Goal: Task Accomplishment & Management: Manage account settings

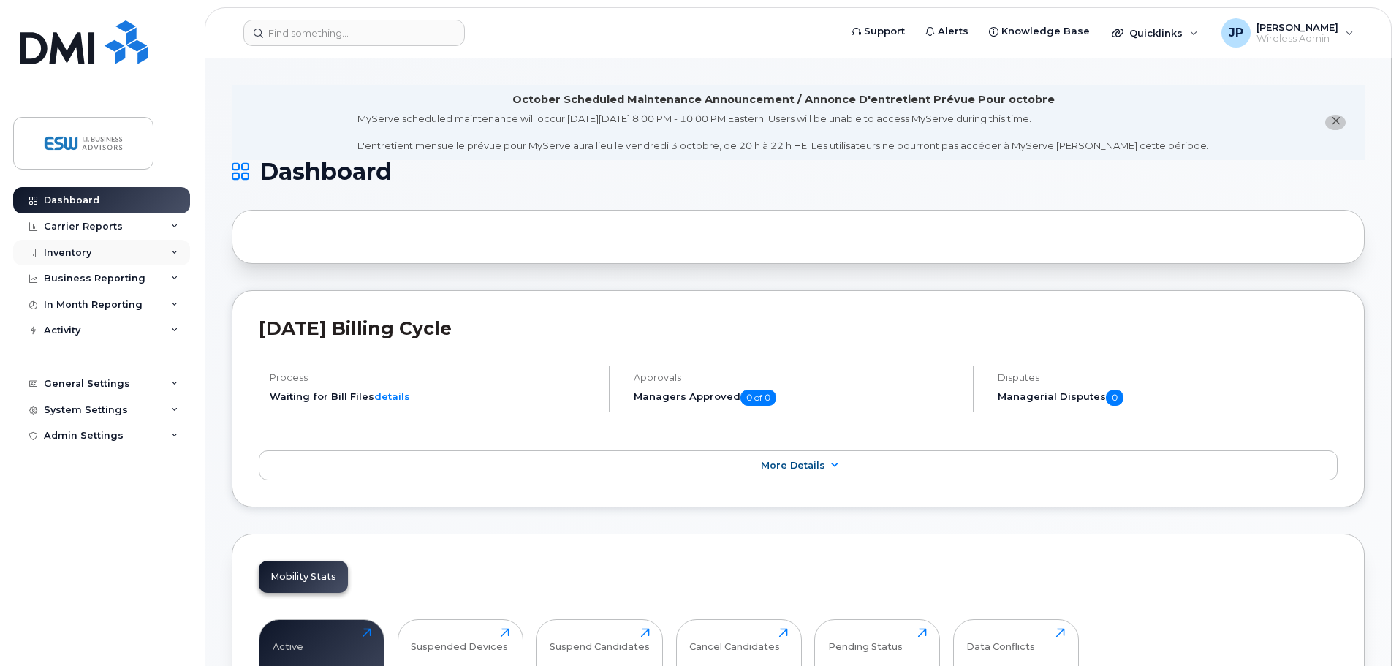
click at [78, 252] on div "Inventory" at bounding box center [68, 253] width 48 height 12
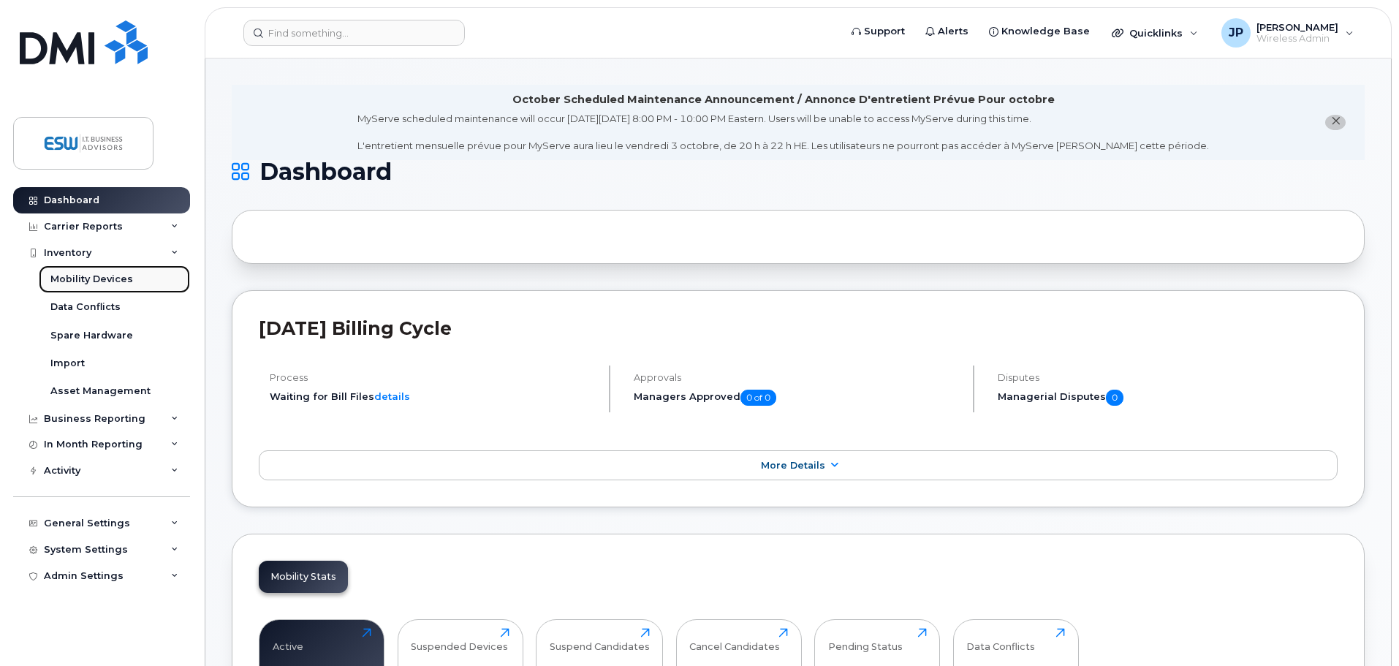
click at [81, 276] on div "Mobility Devices" at bounding box center [91, 279] width 83 height 13
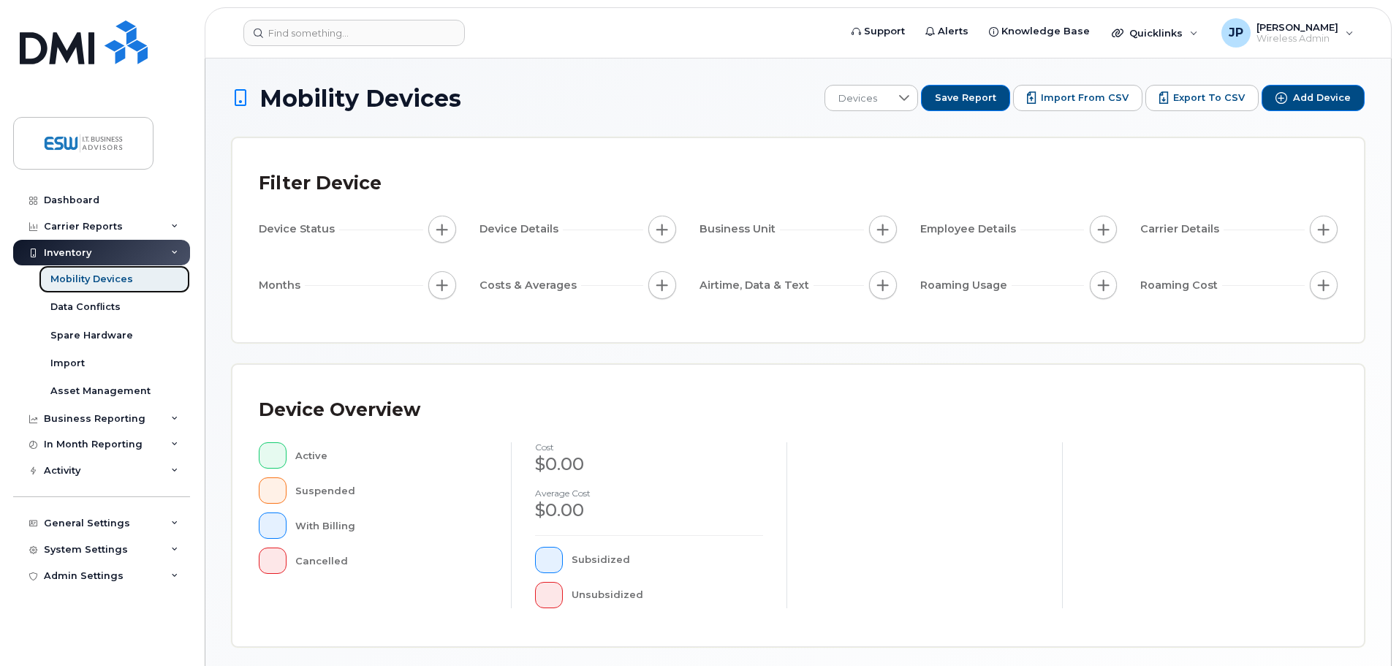
scroll to position [339, 0]
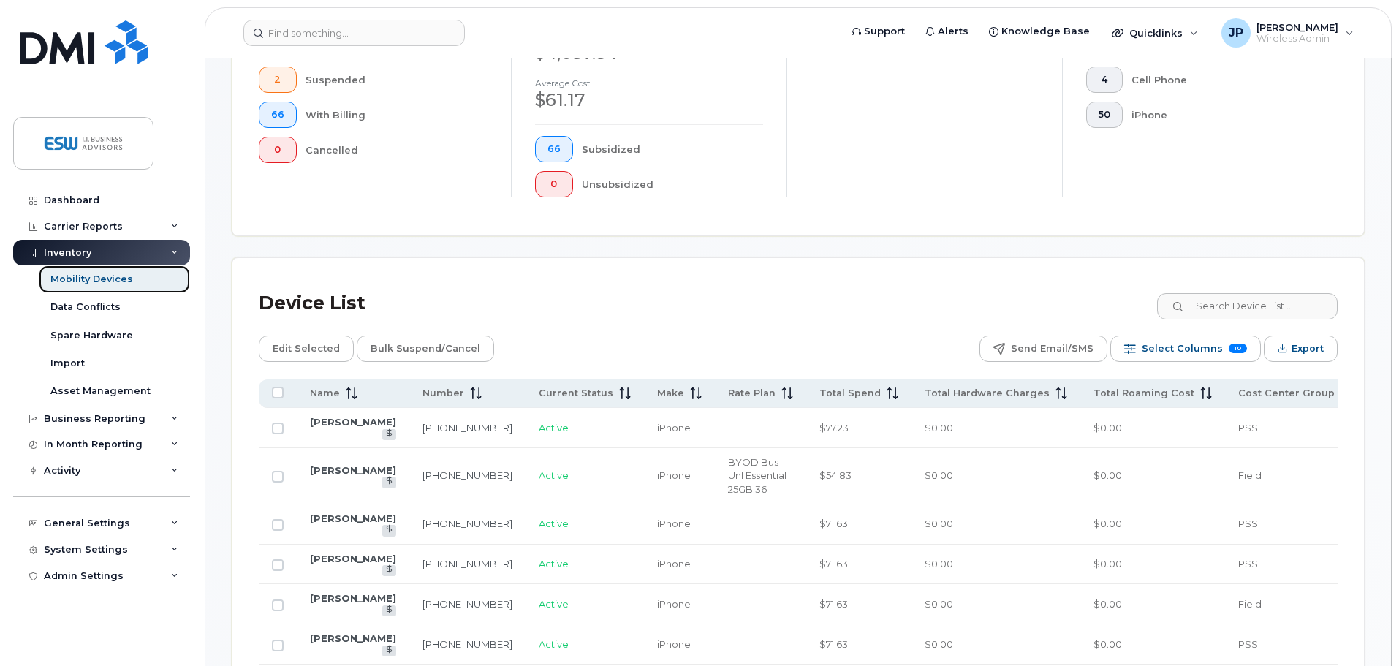
scroll to position [339, 0]
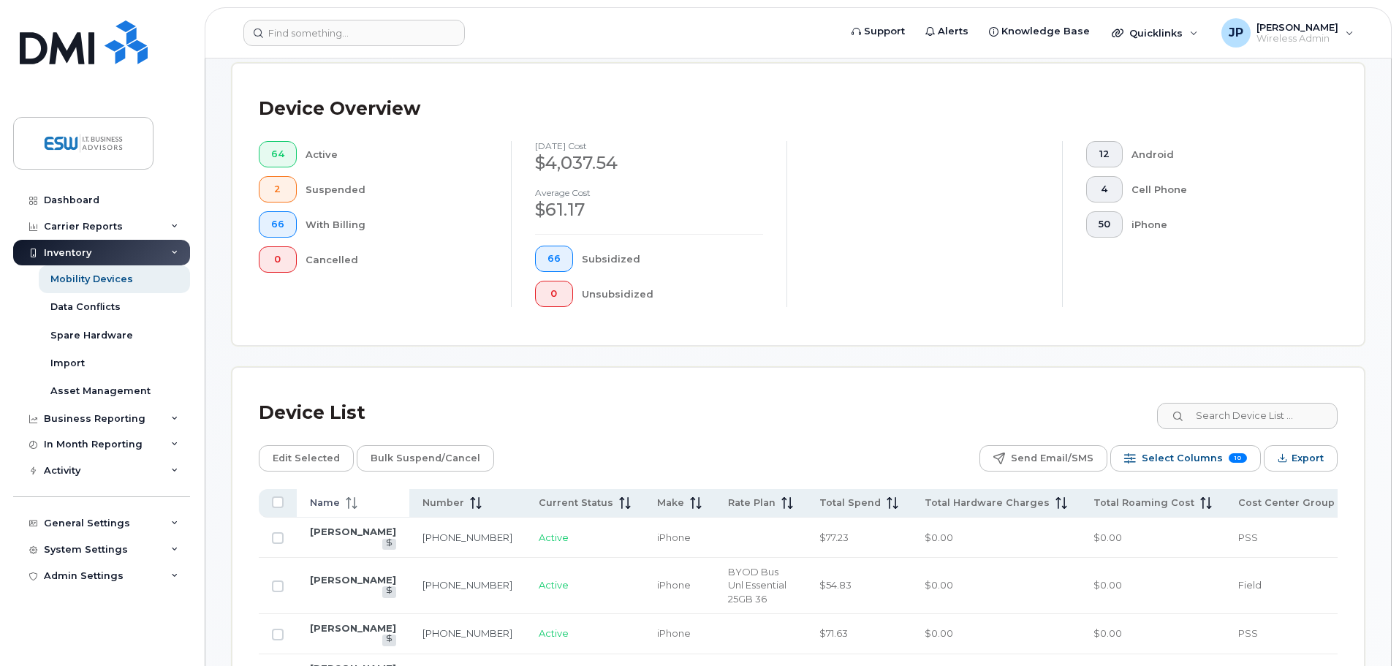
click at [346, 497] on icon at bounding box center [352, 503] width 12 height 12
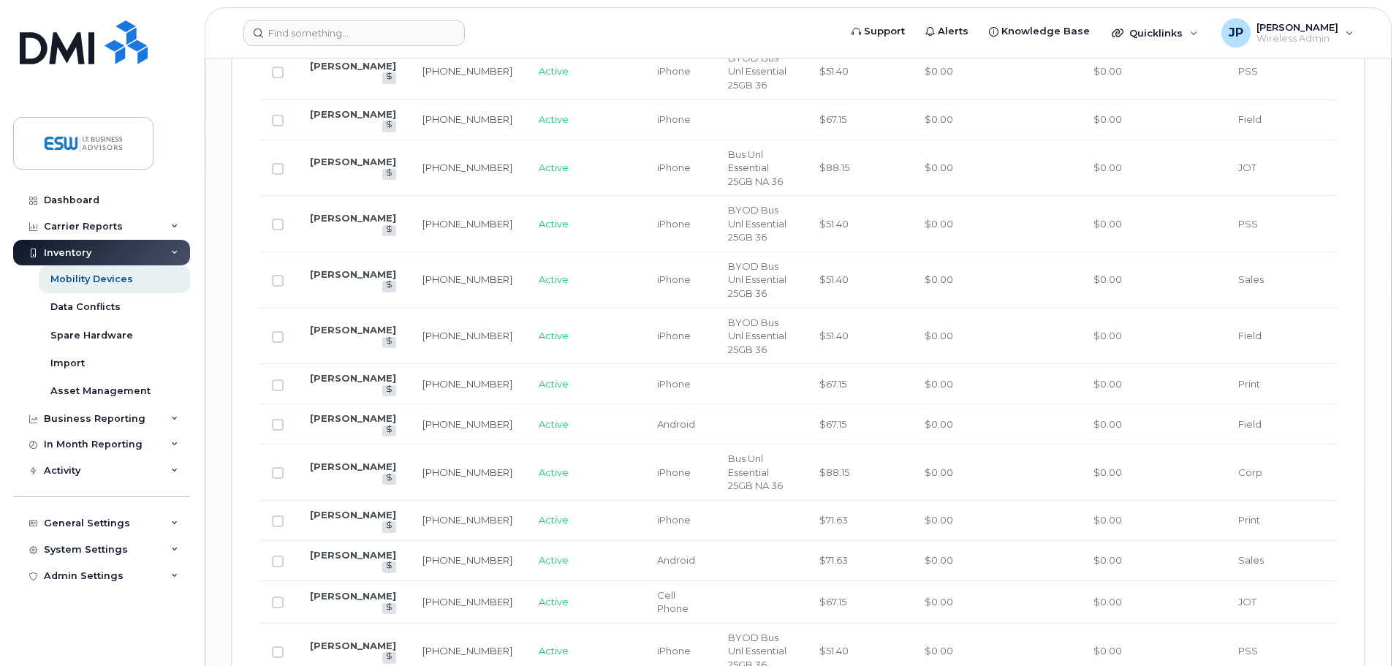
scroll to position [2166, 0]
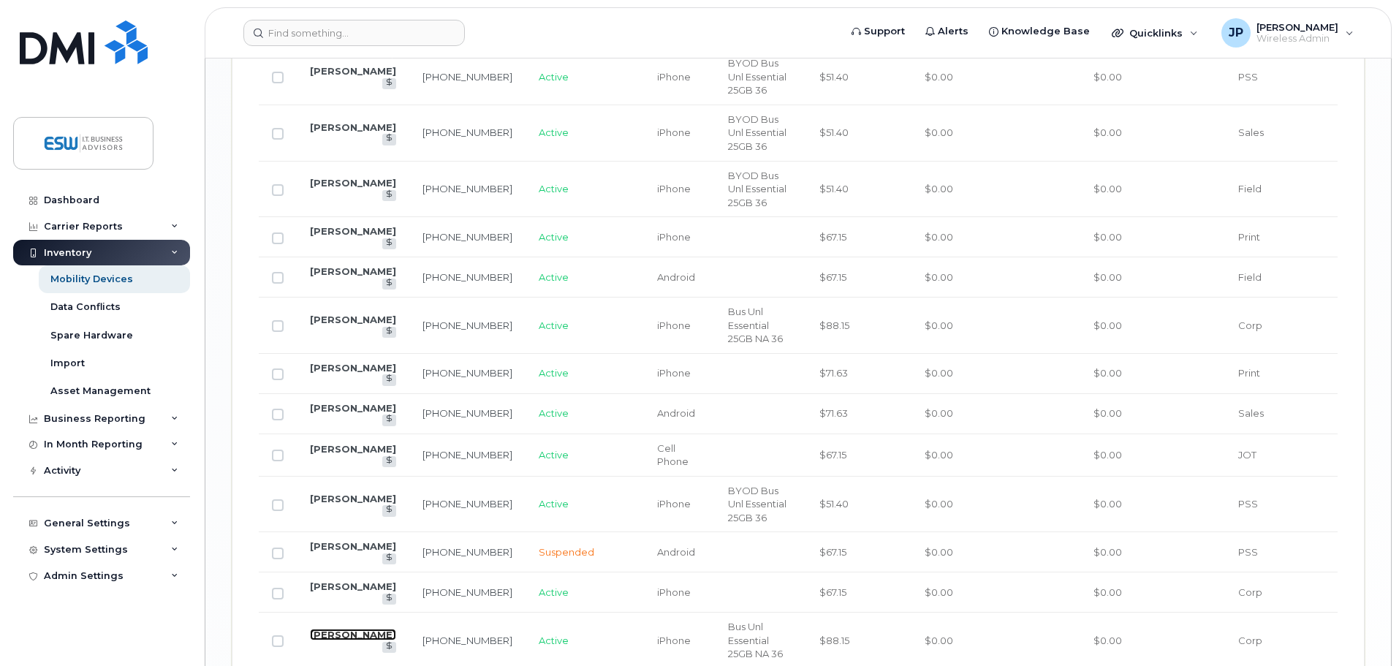
click at [329, 629] on link "[PERSON_NAME]" at bounding box center [353, 635] width 86 height 12
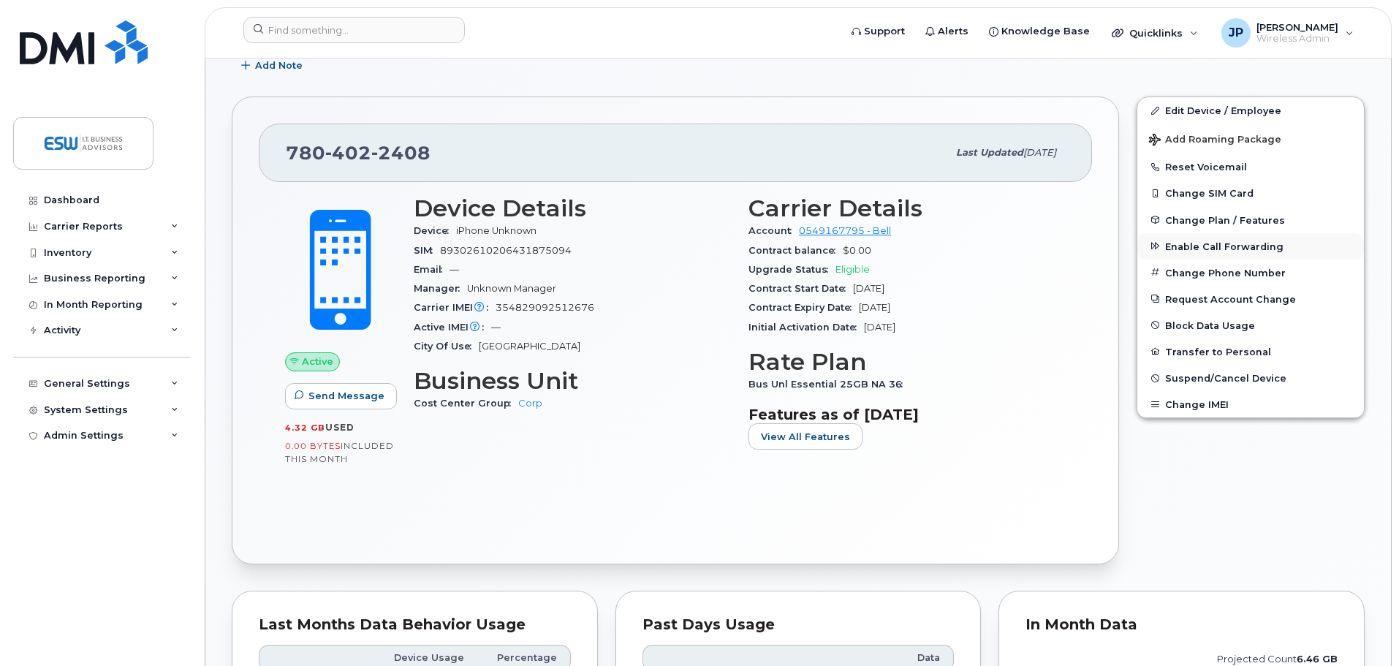
scroll to position [292, 0]
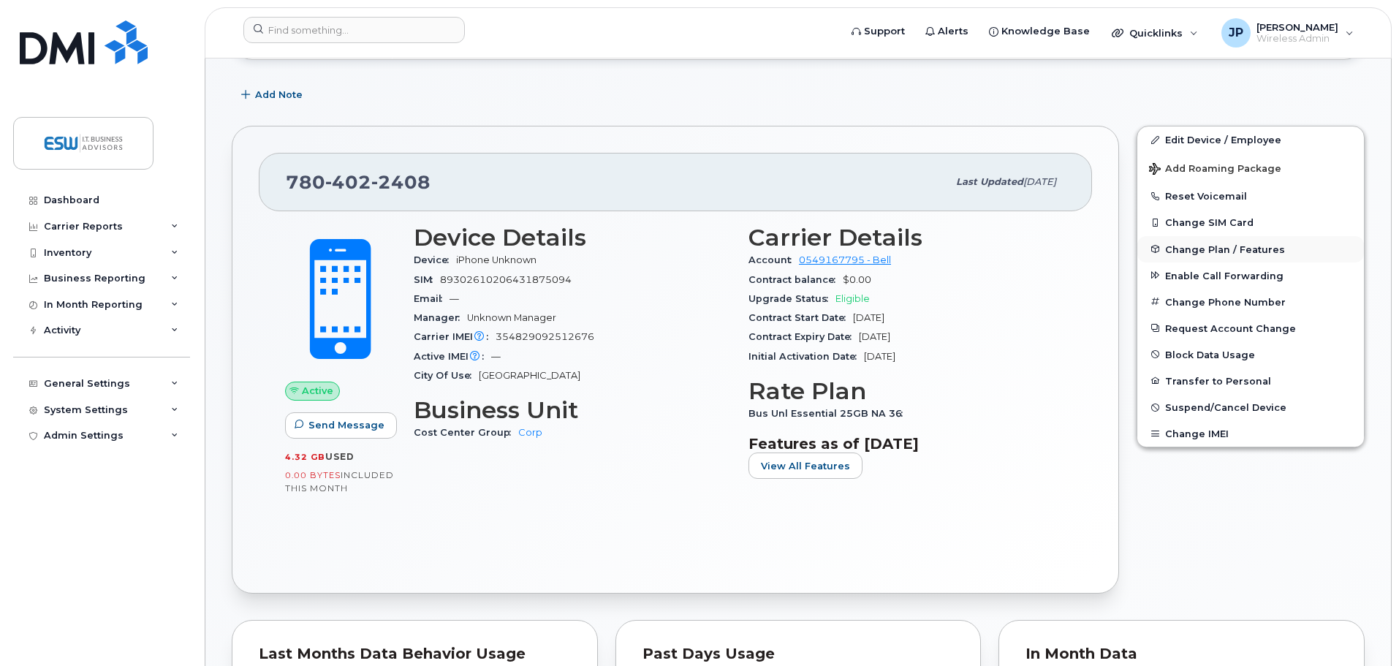
click at [1205, 248] on span "Change Plan / Features" at bounding box center [1225, 248] width 120 height 11
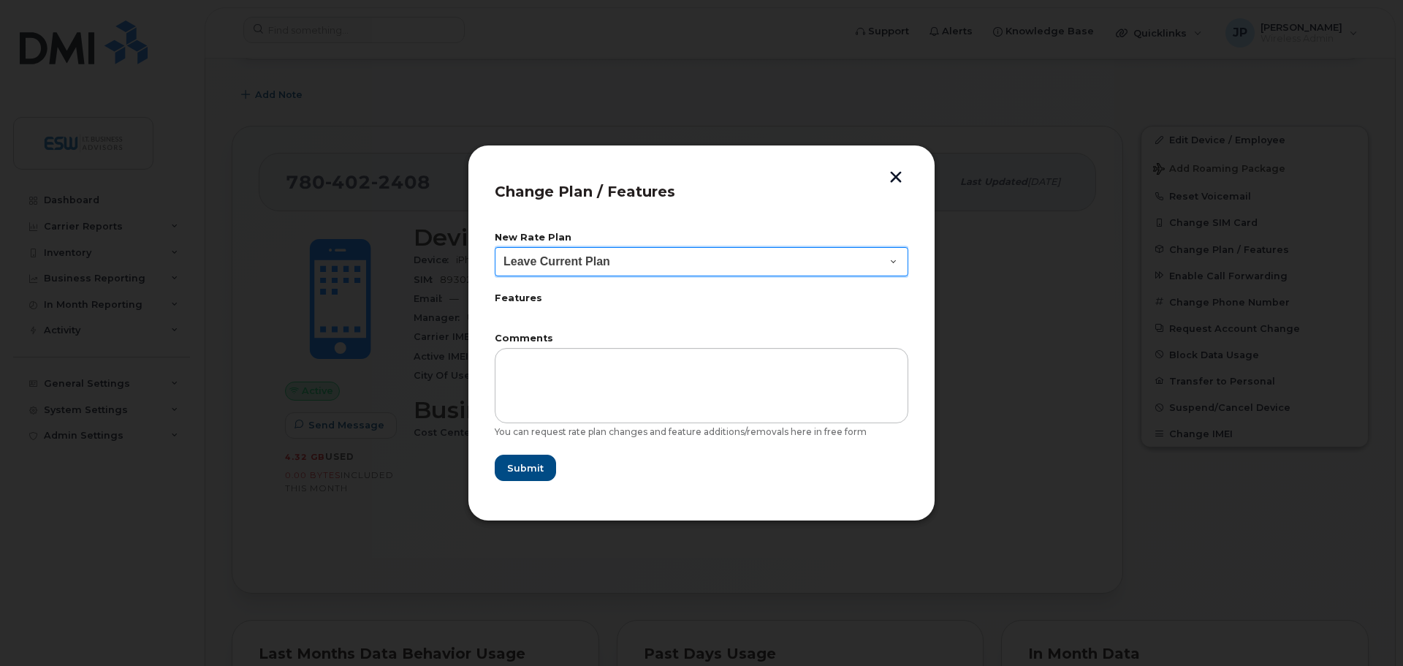
click at [737, 265] on select "Leave Current Plan BYOD Bus Unl Essential 25GB" at bounding box center [702, 261] width 414 height 29
select select "2483306"
click at [495, 247] on select "Leave Current Plan BYOD Bus Unl Essential 25GB" at bounding box center [702, 261] width 414 height 29
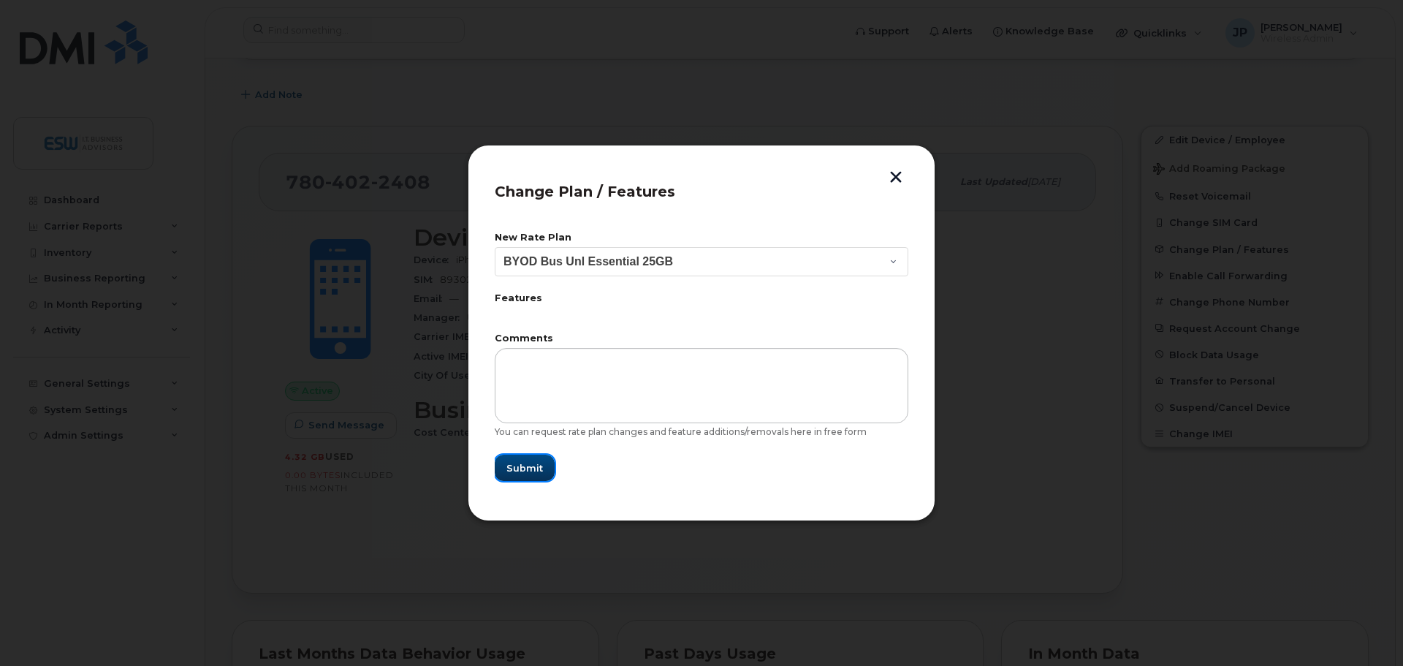
click at [528, 473] on span "Submit" at bounding box center [524, 468] width 37 height 14
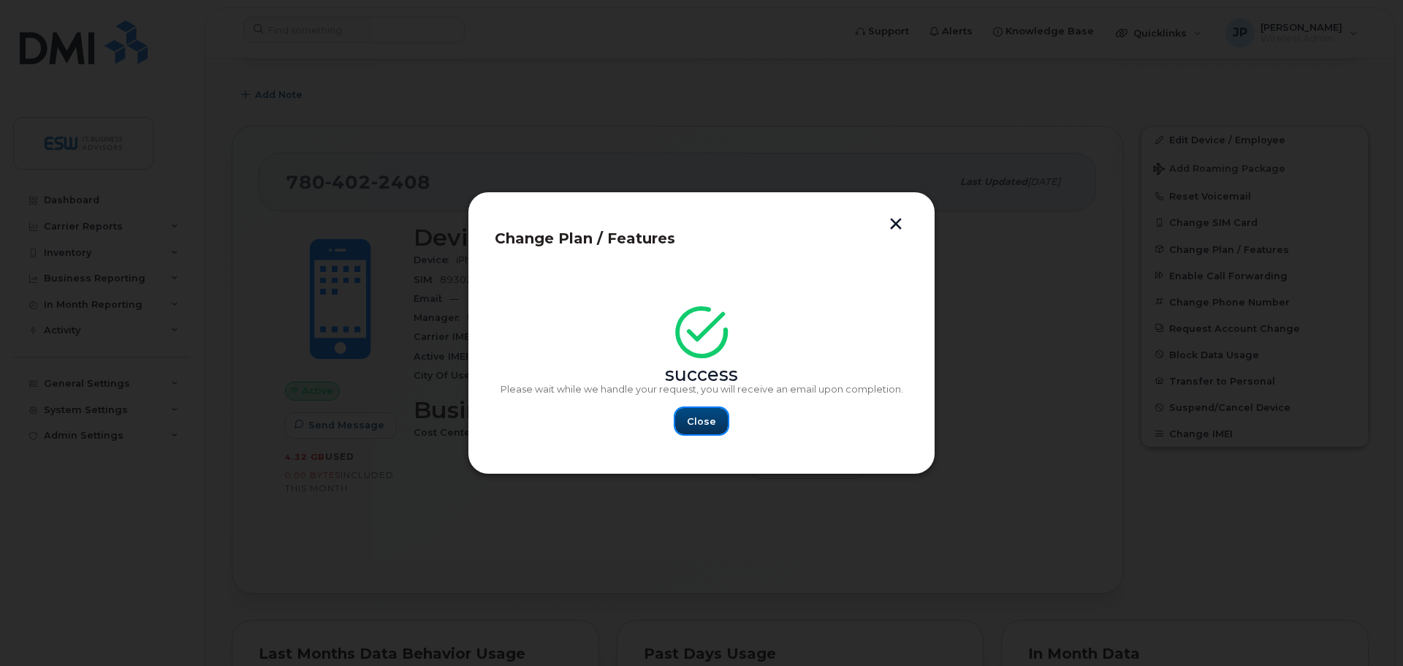
click at [707, 424] on span "Close" at bounding box center [701, 421] width 29 height 14
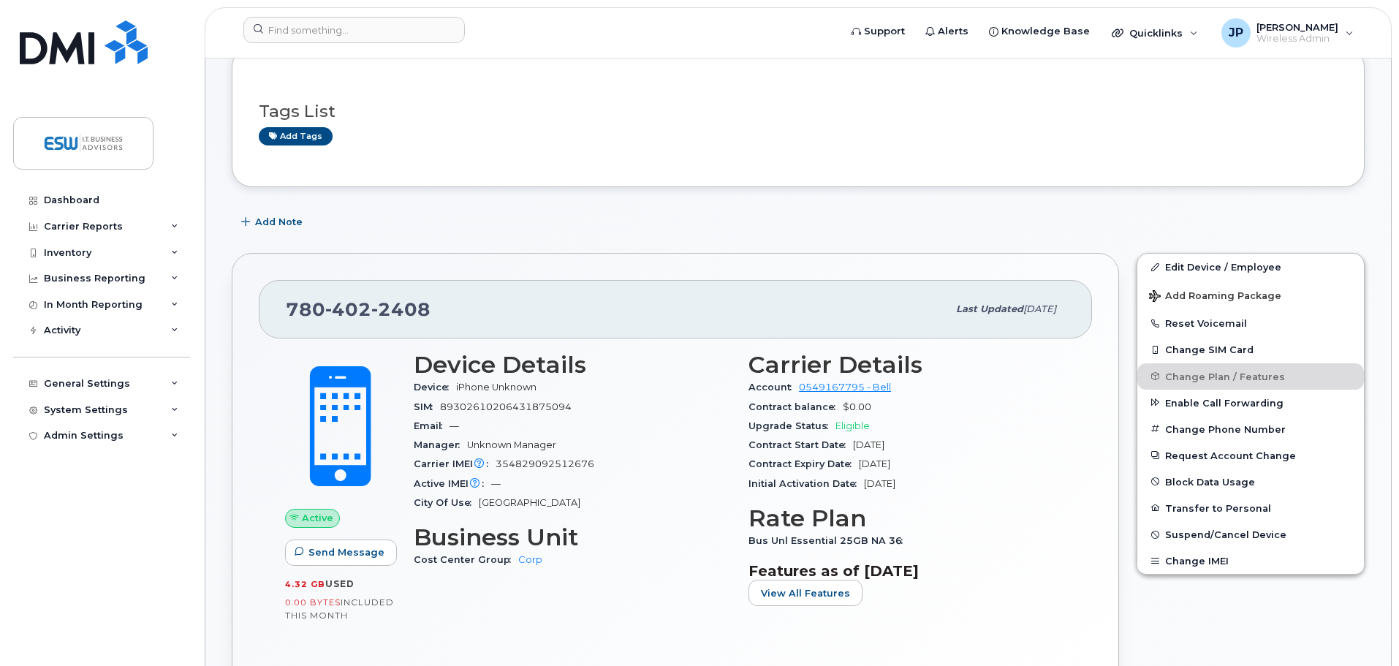
scroll to position [73, 0]
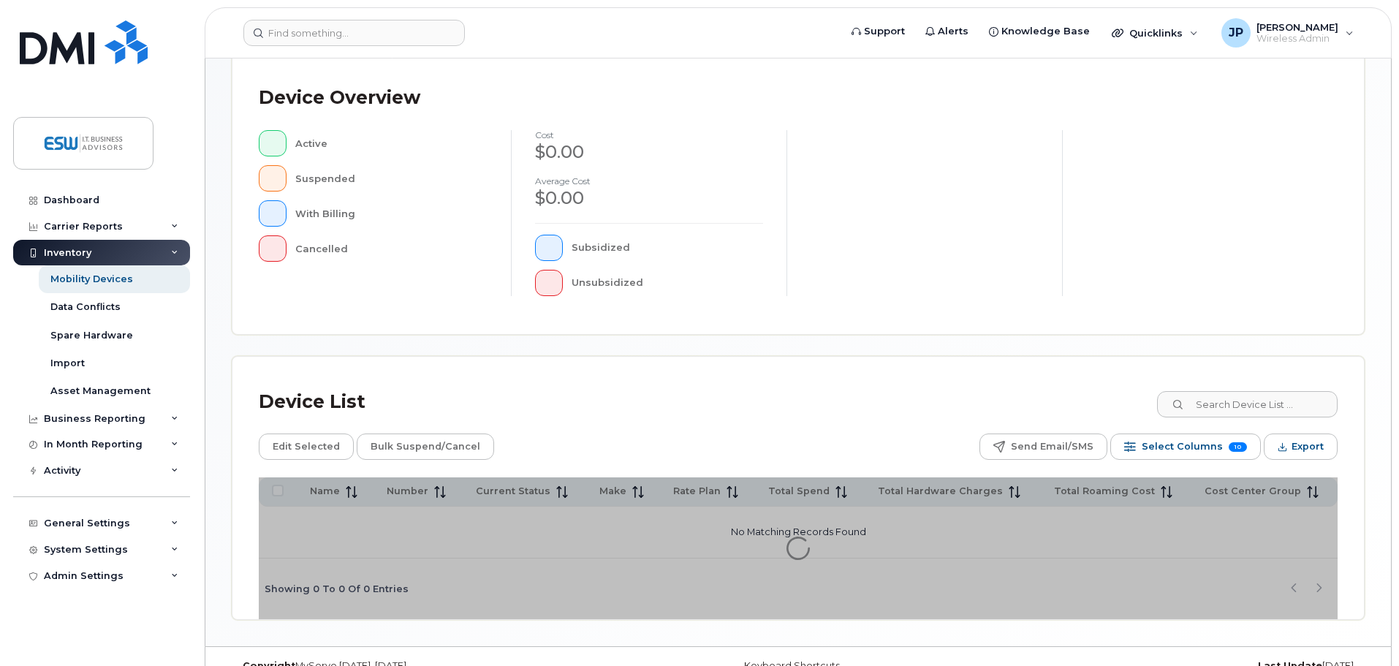
scroll to position [339, 0]
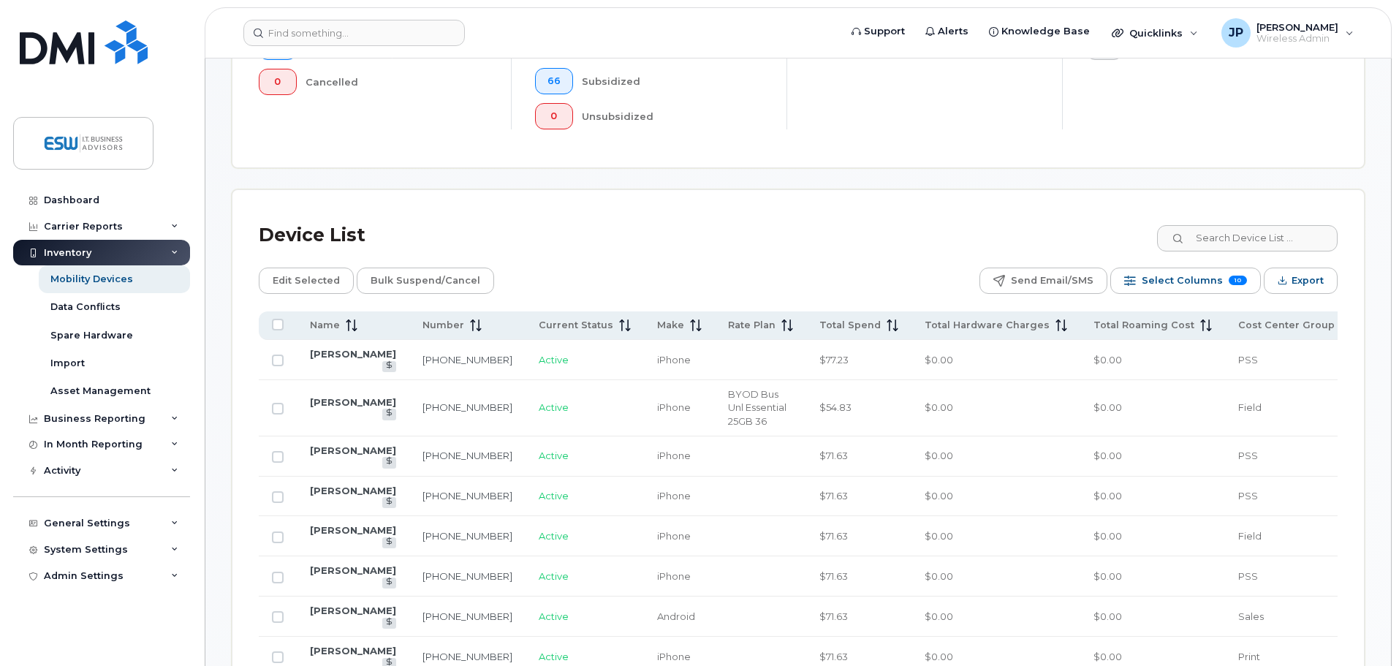
scroll to position [558, 0]
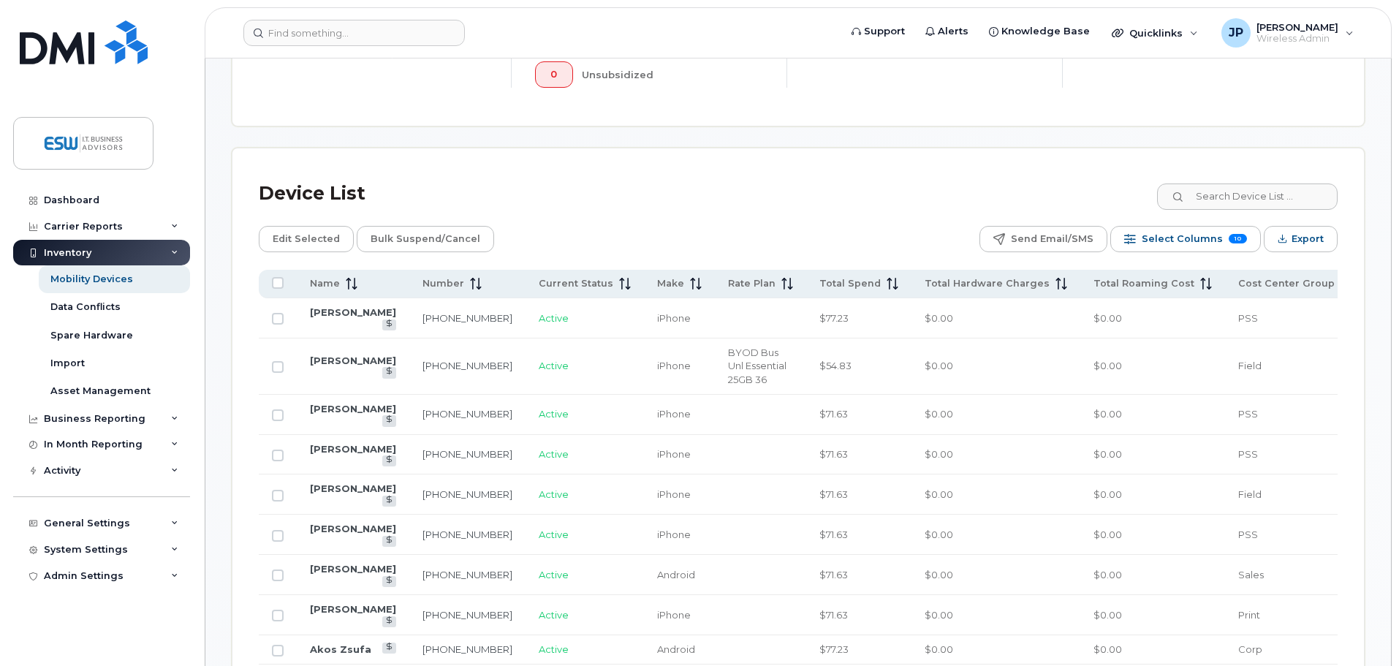
click at [342, 277] on span at bounding box center [349, 283] width 18 height 13
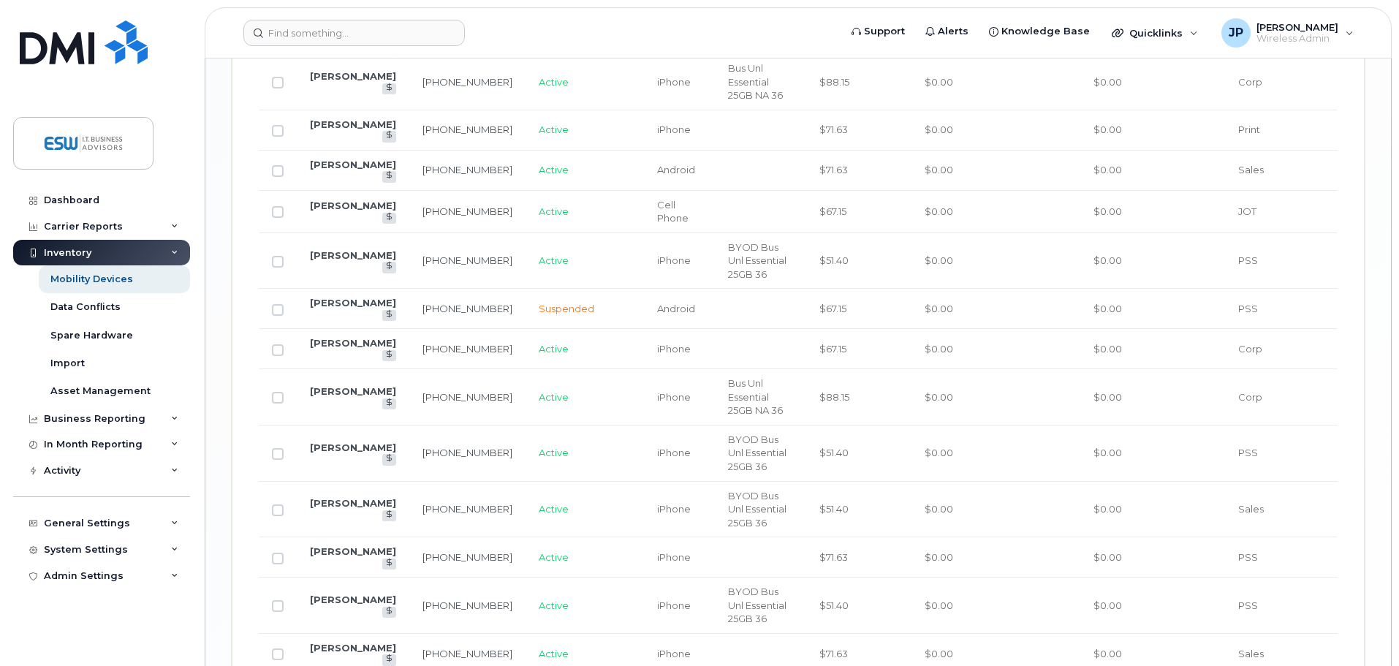
scroll to position [2044, 0]
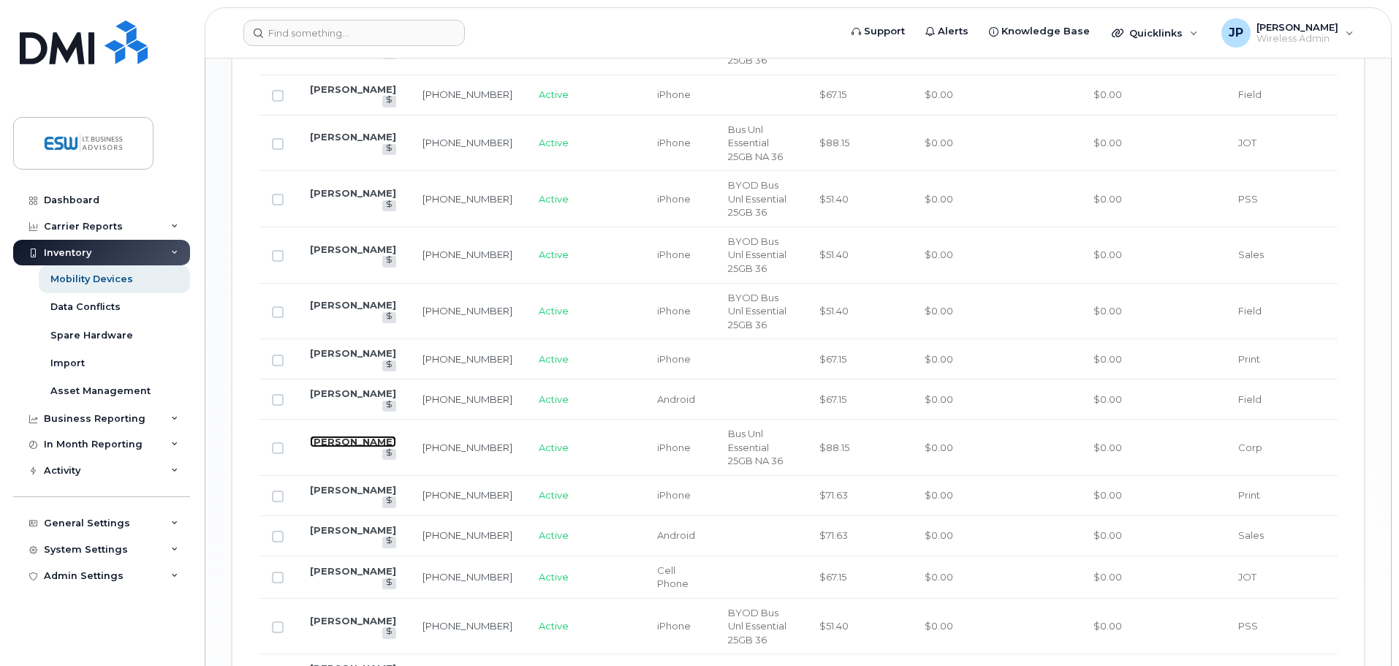
click at [336, 436] on link "[PERSON_NAME]" at bounding box center [353, 442] width 86 height 12
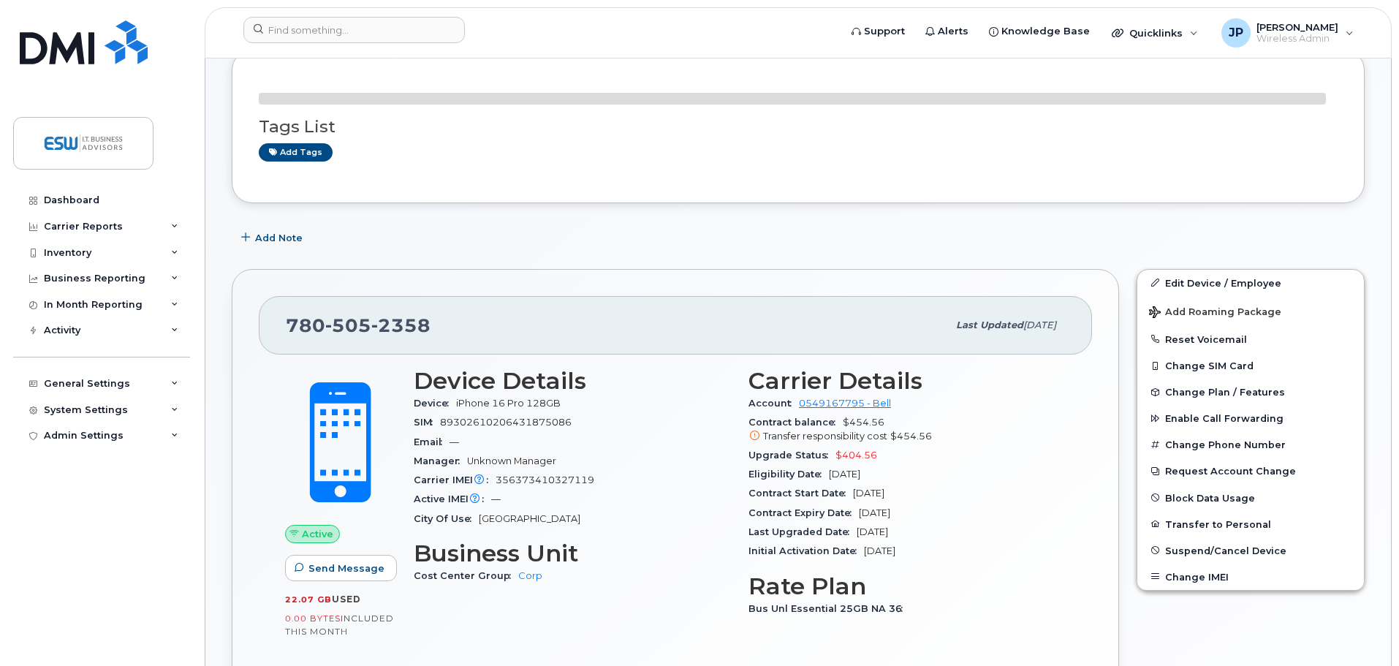
scroll to position [365, 0]
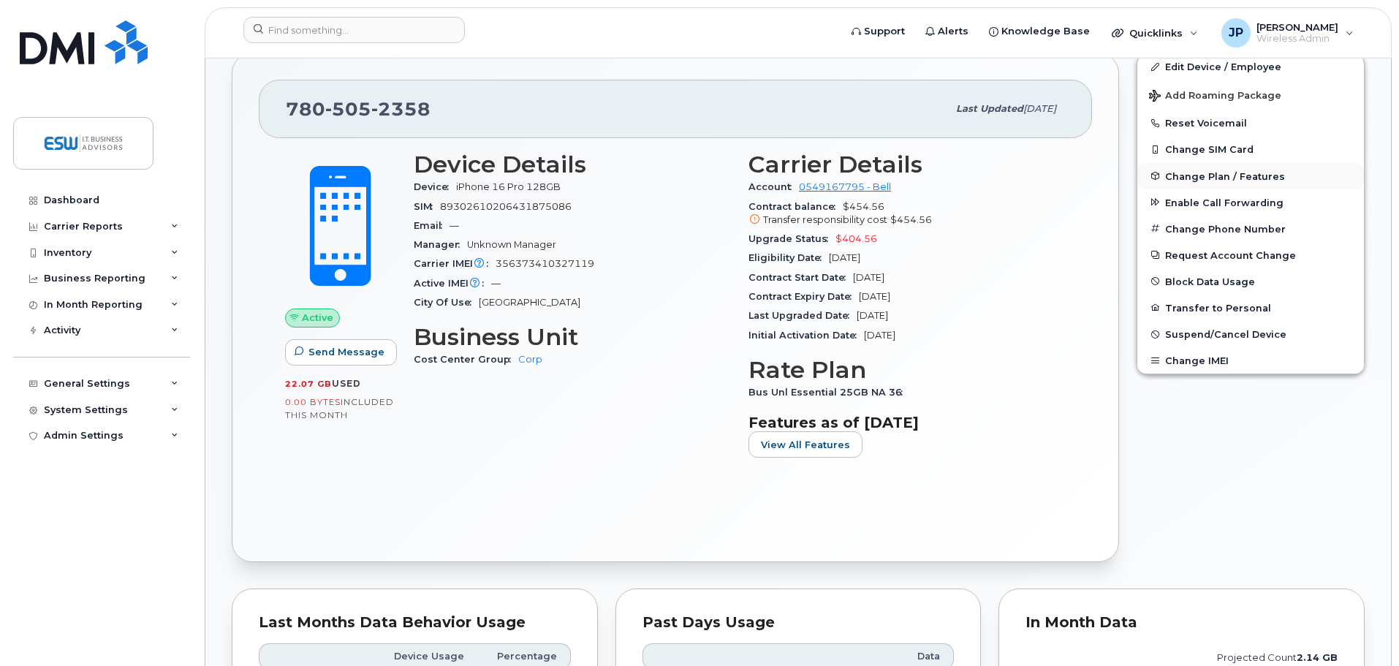
click at [1198, 176] on span "Change Plan / Features" at bounding box center [1225, 175] width 120 height 11
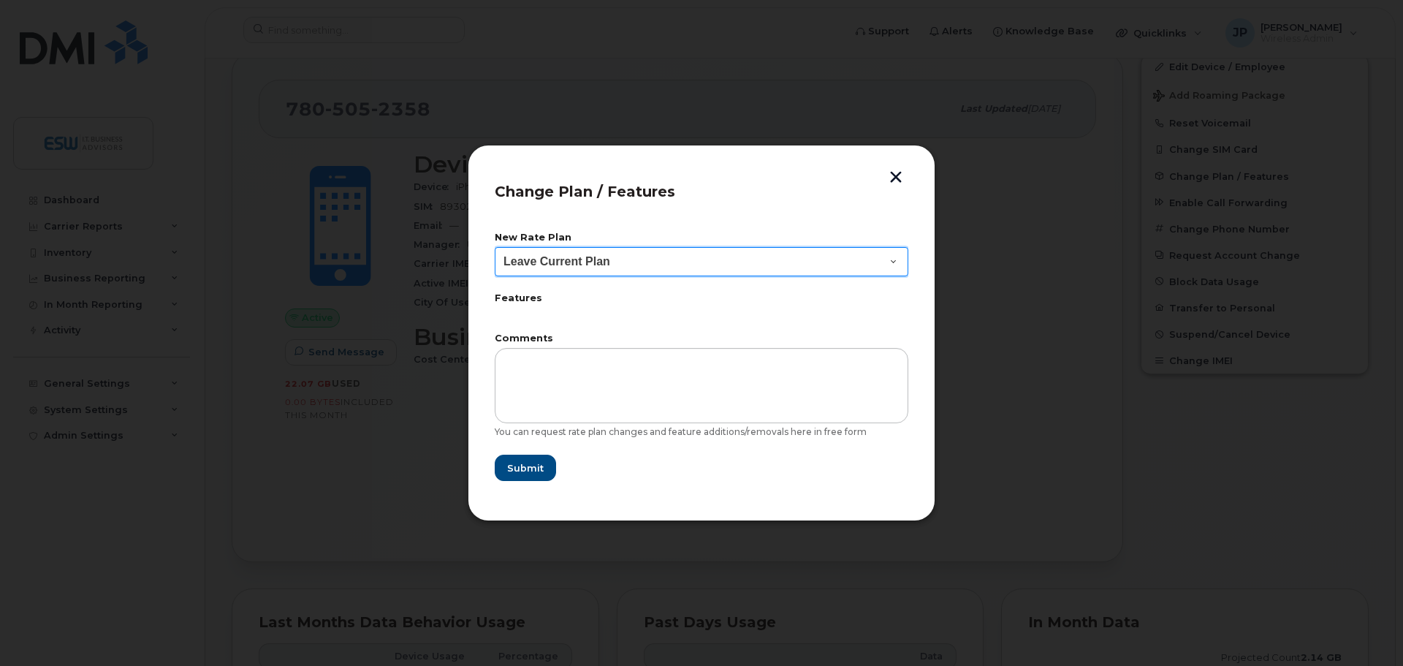
click at [645, 262] on select "Leave Current Plan BYOD Bus Unl Essential 25GB" at bounding box center [702, 261] width 414 height 29
select select "2483306"
click at [495, 247] on select "Leave Current Plan BYOD Bus Unl Essential 25GB" at bounding box center [702, 261] width 414 height 29
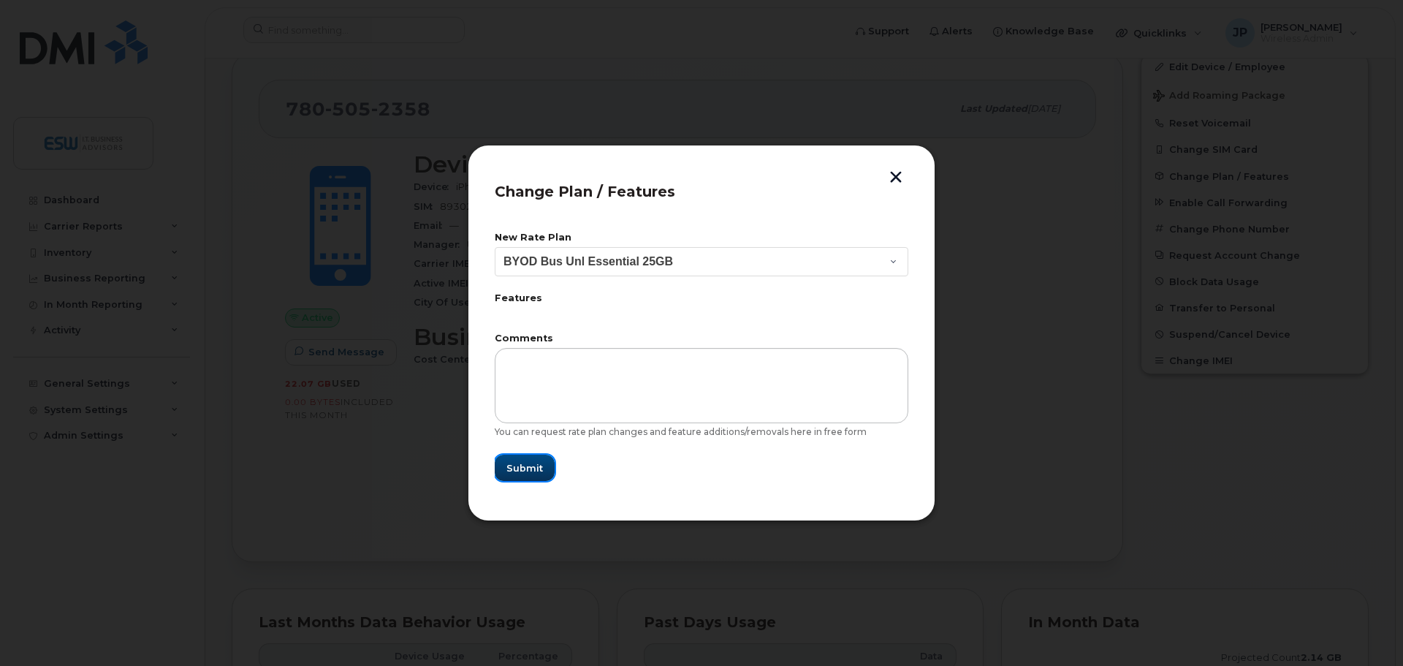
click at [524, 471] on span "Submit" at bounding box center [524, 468] width 37 height 14
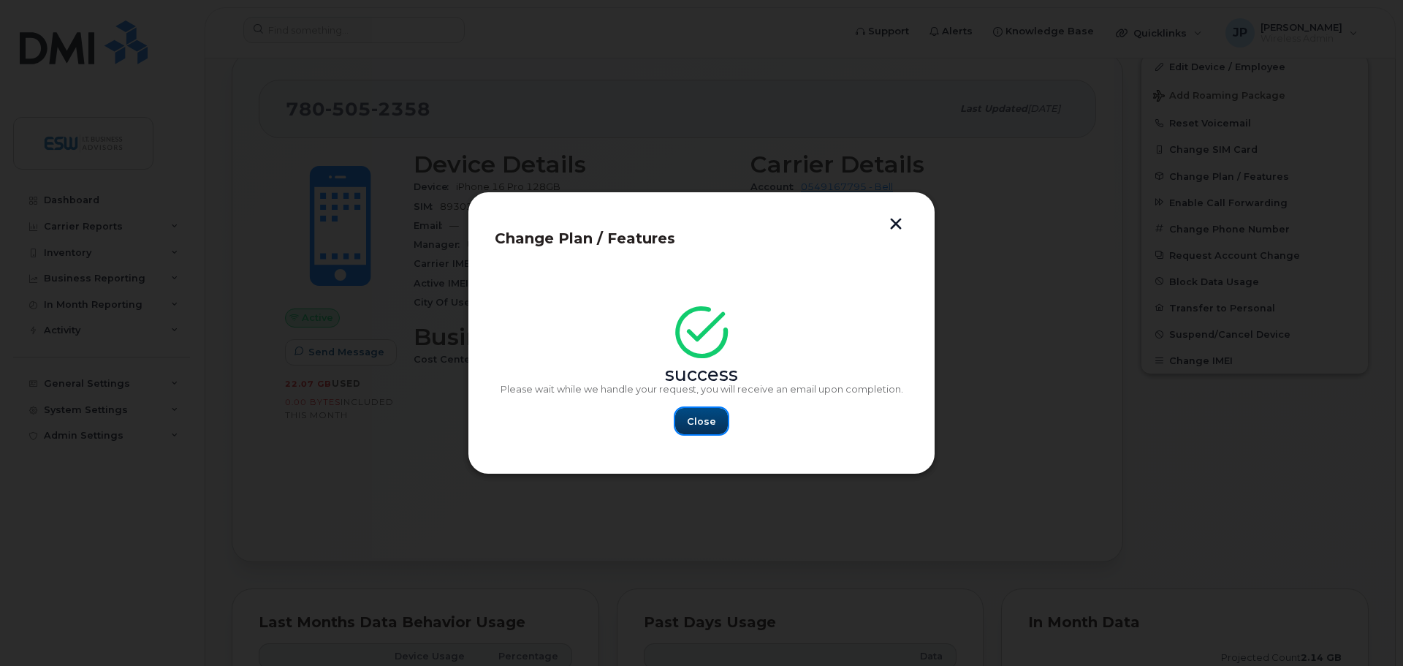
click at [684, 417] on button "Close" at bounding box center [701, 421] width 53 height 26
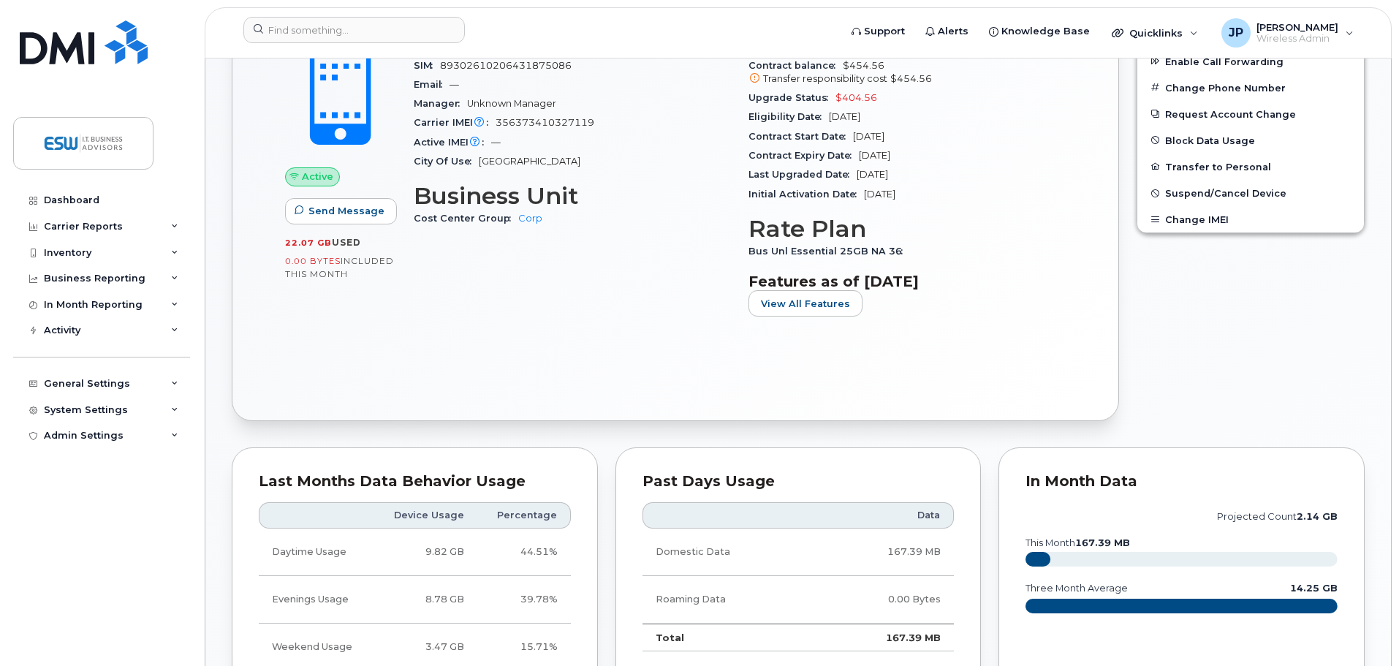
scroll to position [292, 0]
